Goal: Information Seeking & Learning: Learn about a topic

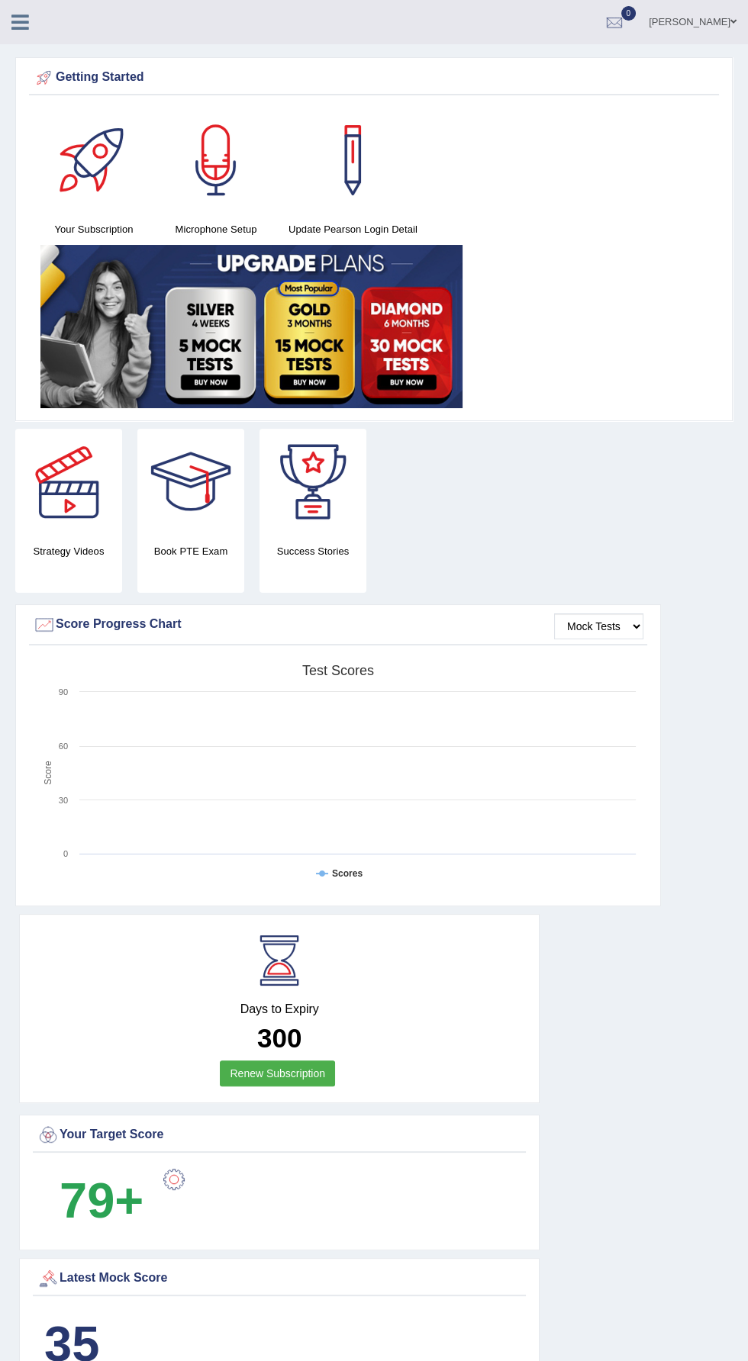
click at [15, 13] on icon at bounding box center [20, 22] width 18 height 20
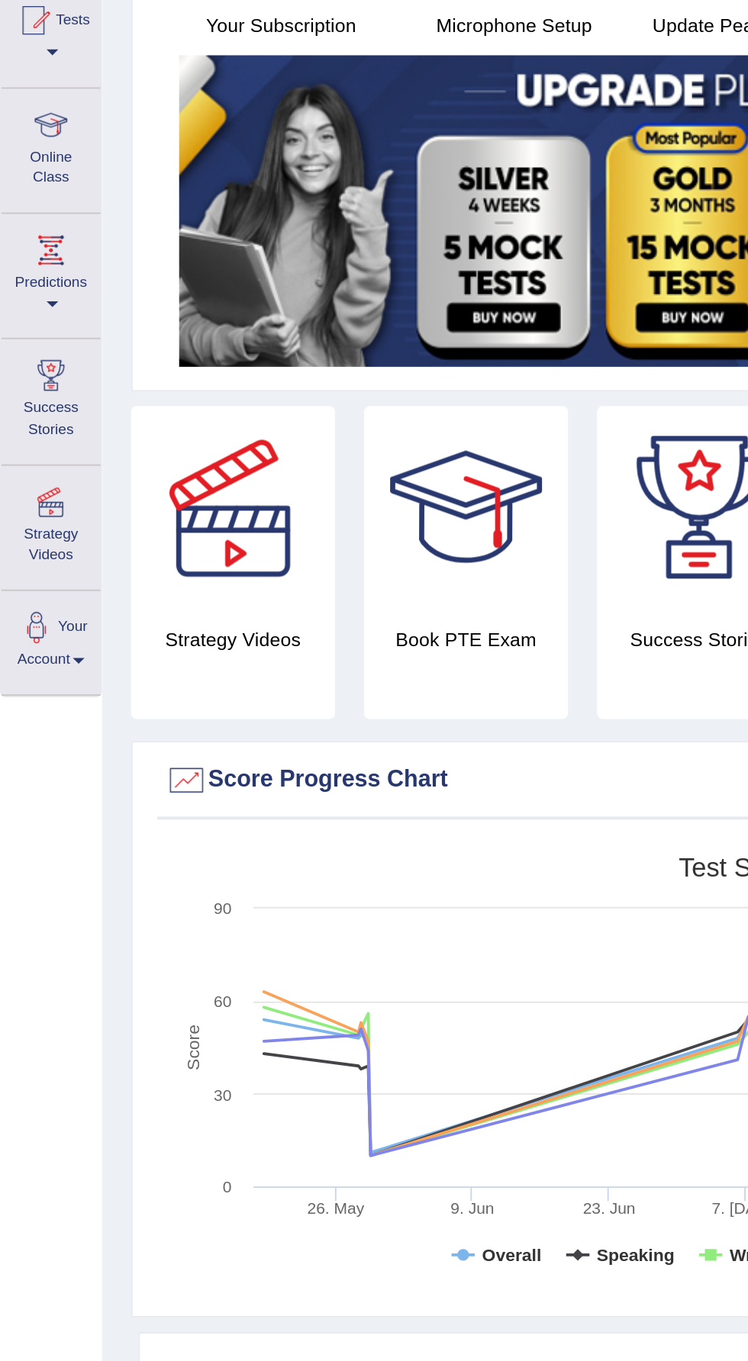
click at [23, 288] on div at bounding box center [26, 281] width 23 height 23
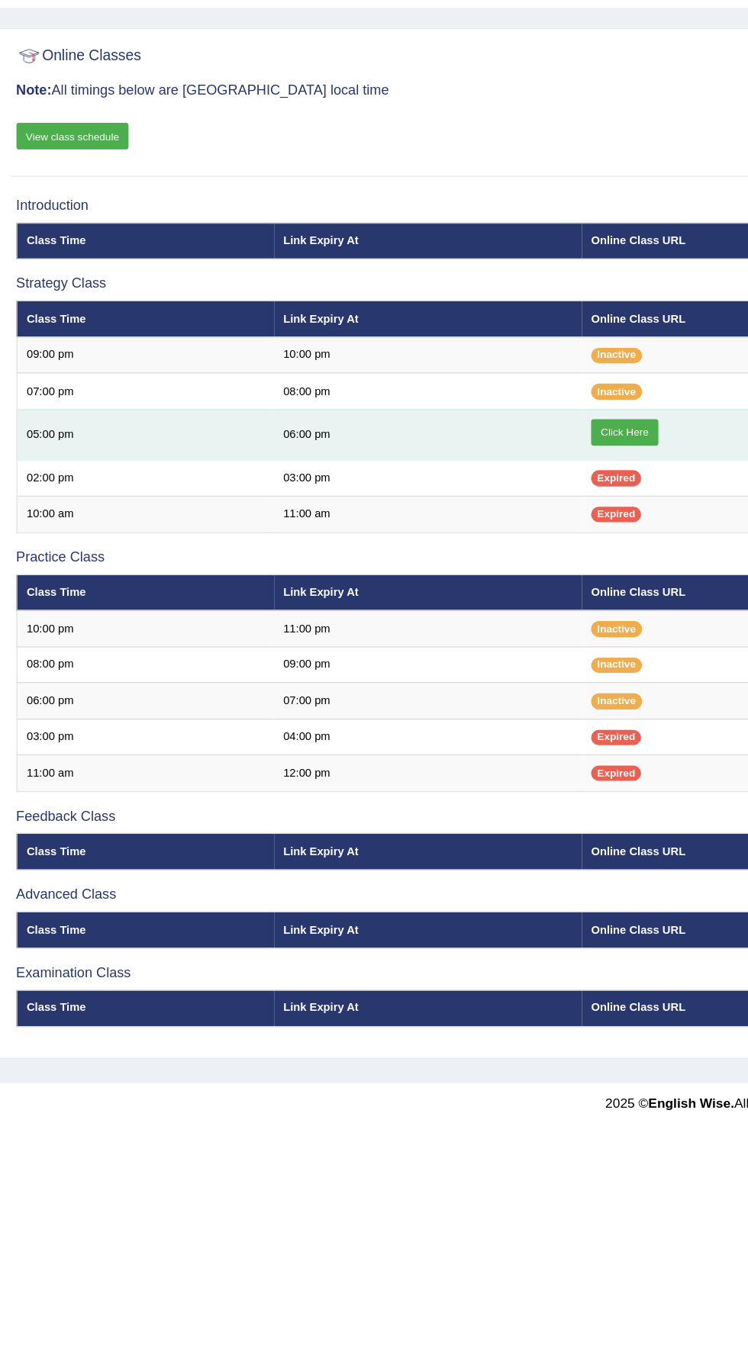
click at [494, 404] on link "Click Here" at bounding box center [478, 401] width 50 height 20
